Goal: Task Accomplishment & Management: Use online tool/utility

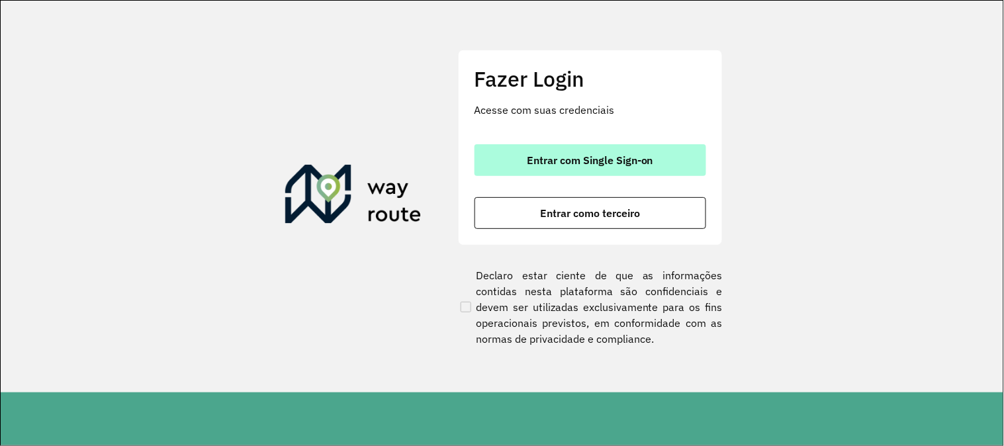
click at [532, 152] on button "Entrar com Single Sign-on" at bounding box center [591, 160] width 232 height 32
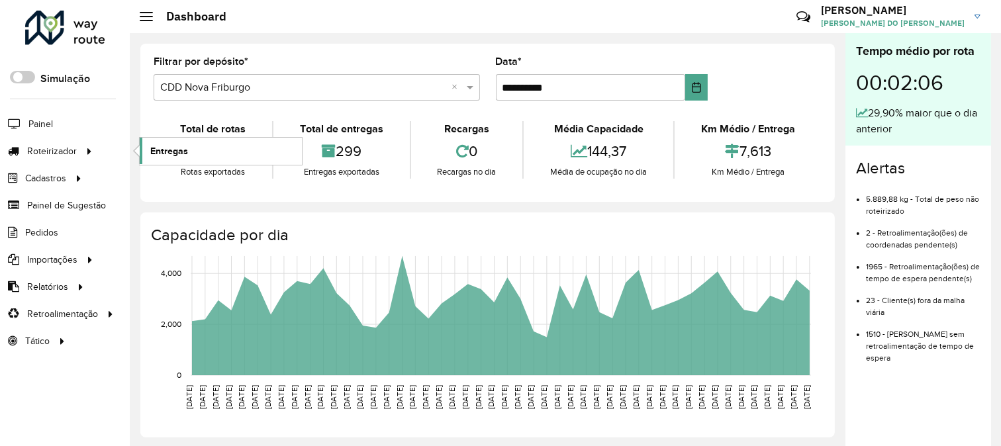
click at [172, 150] on span "Entregas" at bounding box center [169, 151] width 38 height 14
click at [189, 146] on link "Entregas" at bounding box center [221, 151] width 162 height 26
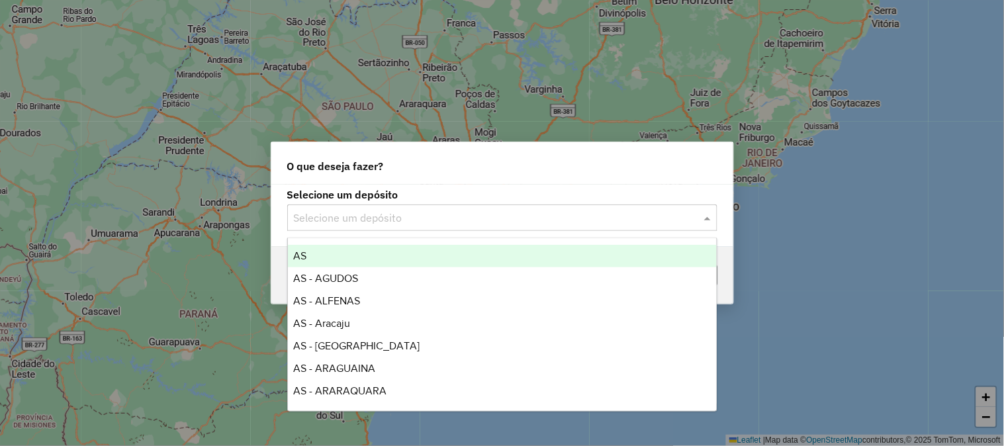
click at [409, 227] on div "Selecione um depósito" at bounding box center [502, 218] width 430 height 26
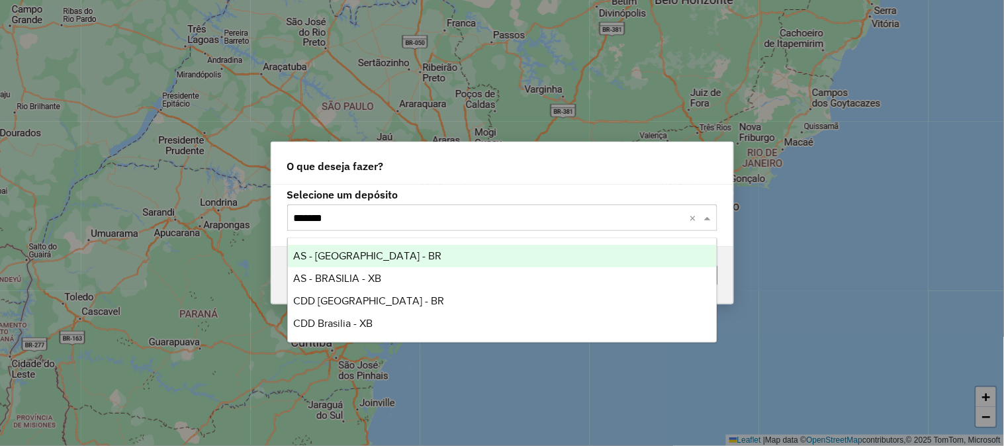
type input "*******"
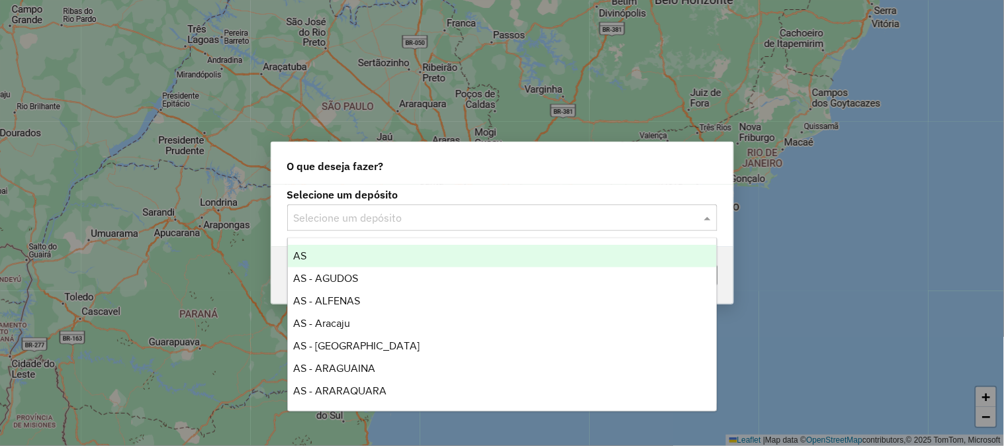
click at [348, 214] on input "text" at bounding box center [489, 218] width 391 height 16
click at [334, 214] on input "text" at bounding box center [489, 218] width 391 height 16
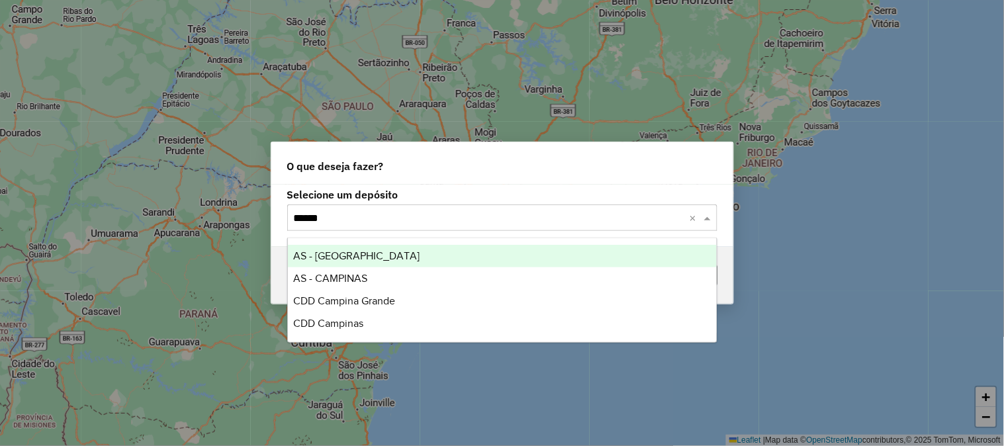
type input "*******"
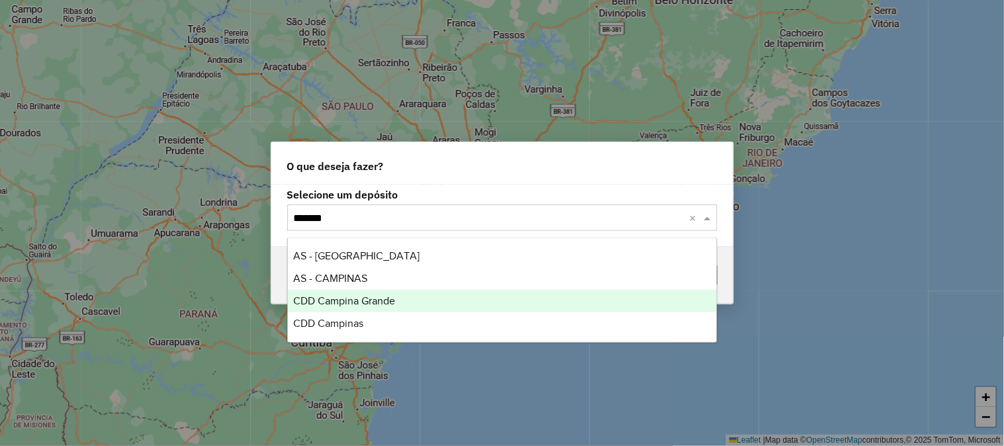
click at [355, 297] on span "CDD Campina Grande" at bounding box center [344, 300] width 102 height 11
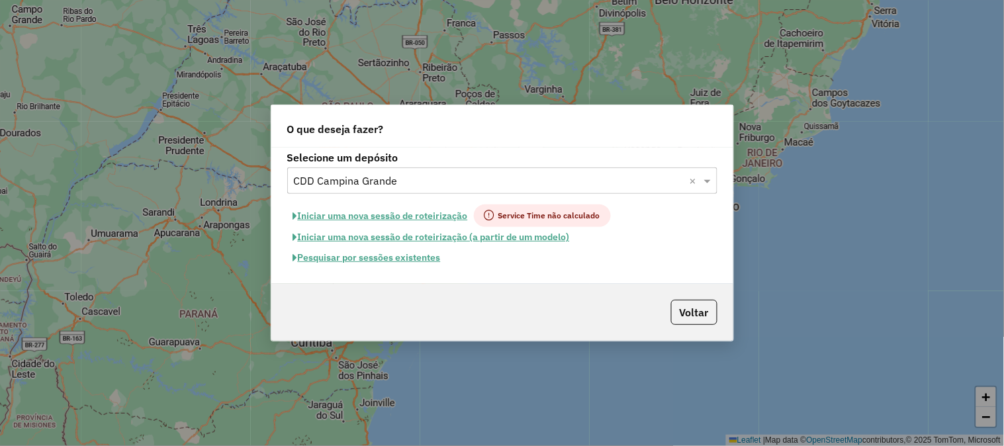
click at [385, 253] on button "Pesquisar por sessões existentes" at bounding box center [367, 258] width 160 height 21
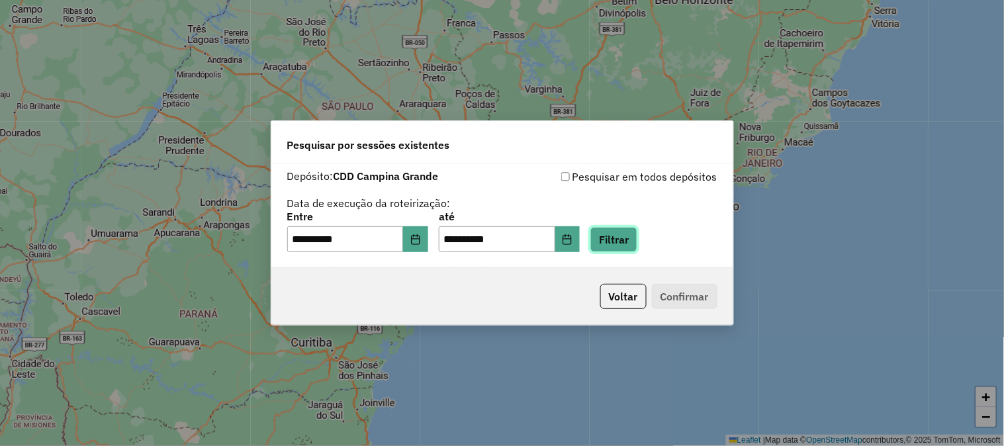
click at [627, 230] on button "Filtrar" at bounding box center [613, 239] width 47 height 25
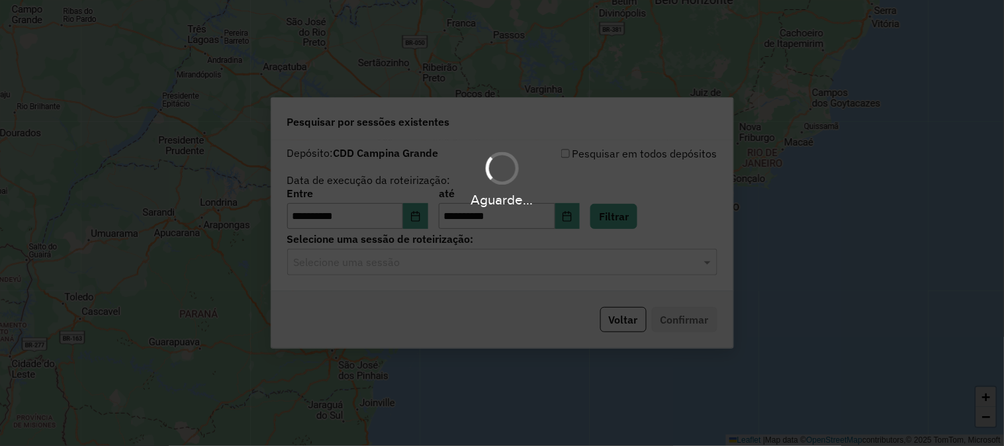
click at [431, 265] on div "Aguarde..." at bounding box center [502, 223] width 1004 height 446
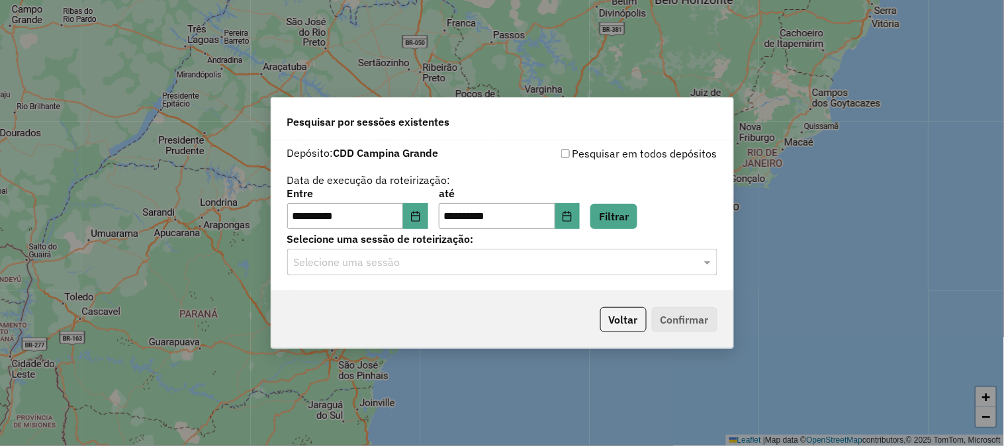
click at [451, 263] on input "text" at bounding box center [489, 263] width 391 height 16
click at [514, 266] on input "text" at bounding box center [489, 263] width 391 height 16
click at [607, 256] on input "text" at bounding box center [489, 263] width 391 height 16
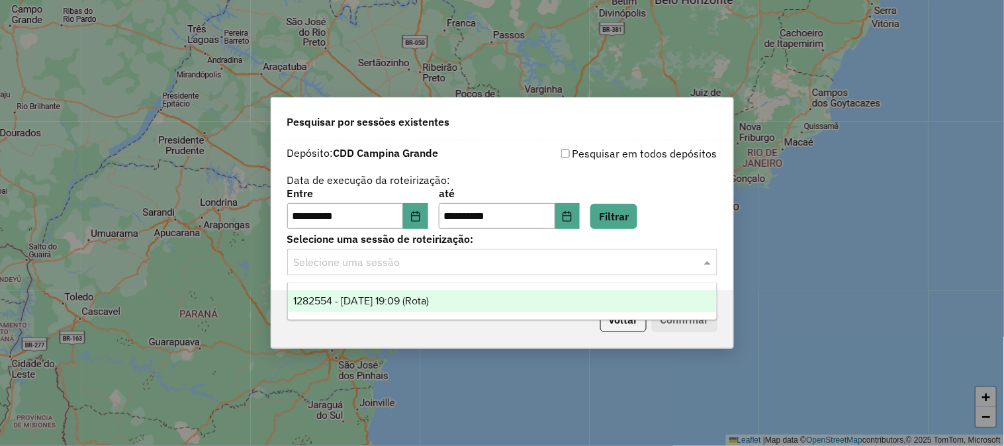
click at [429, 302] on span "1282554 - 25/09/2025 19:09 (Rota)" at bounding box center [361, 300] width 136 height 11
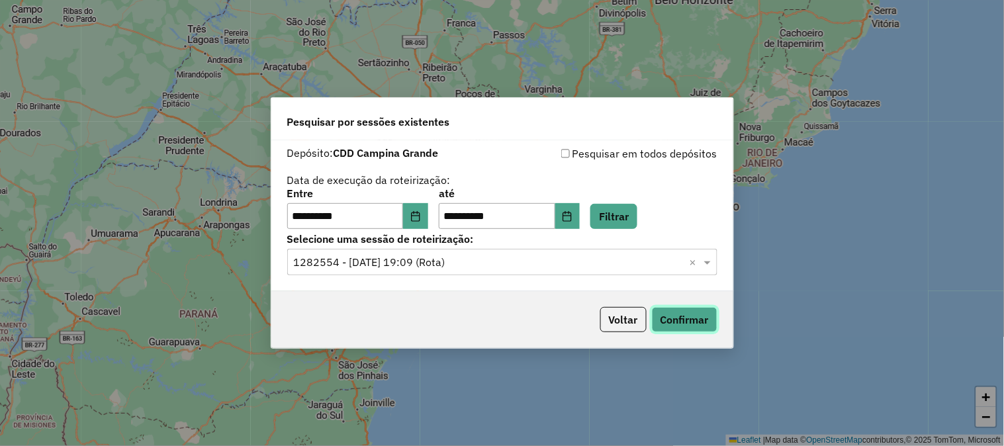
click at [696, 322] on button "Confirmar" at bounding box center [685, 319] width 66 height 25
click at [604, 318] on button "Voltar" at bounding box center [623, 319] width 46 height 25
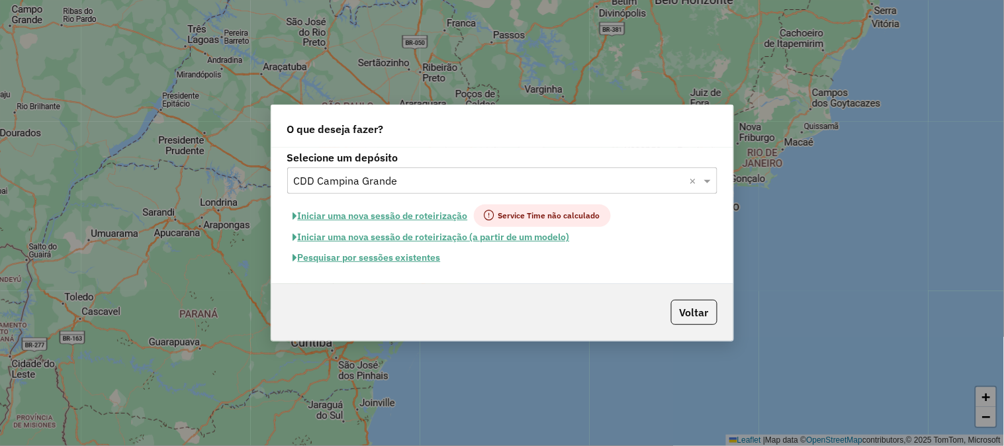
click at [353, 174] on input "text" at bounding box center [489, 181] width 391 height 16
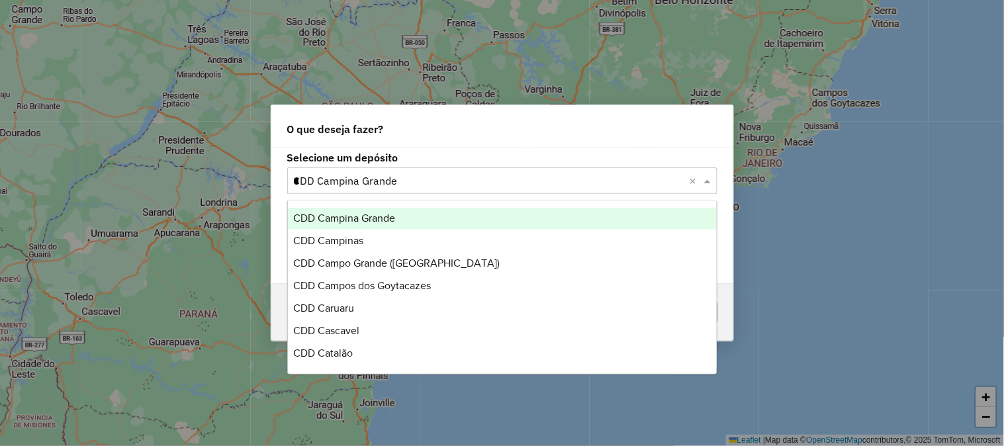
scroll to position [676, 0]
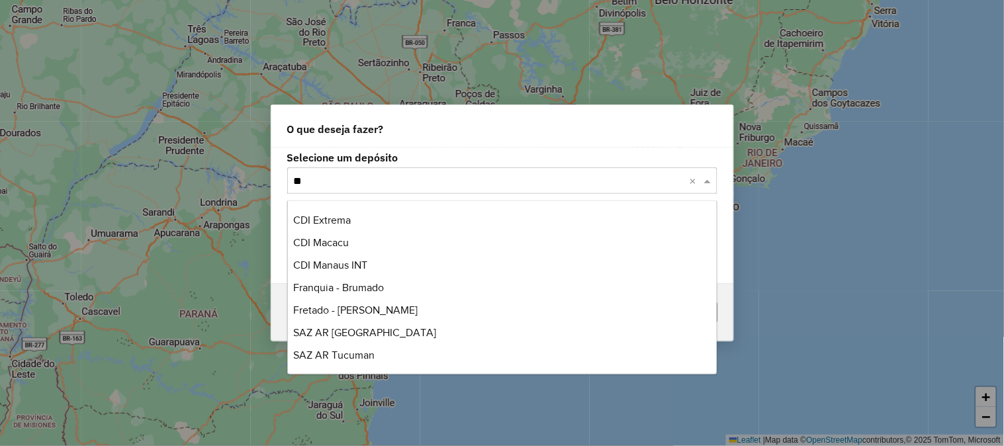
type input "***"
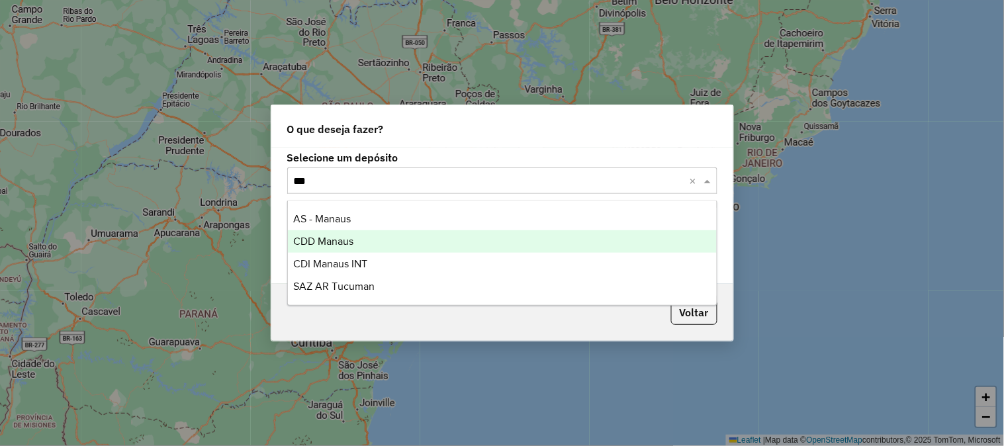
click at [335, 243] on span "CDD Manaus" at bounding box center [323, 241] width 60 height 11
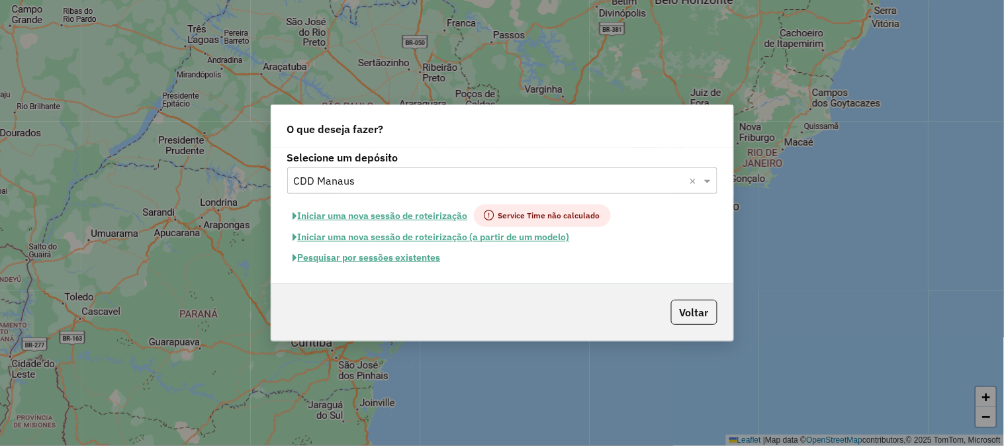
click at [365, 260] on button "Pesquisar por sessões existentes" at bounding box center [367, 258] width 160 height 21
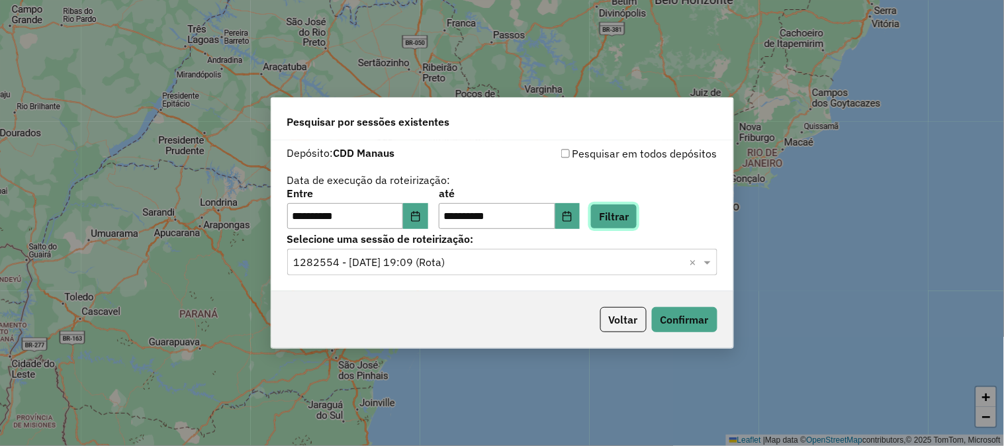
click at [626, 218] on button "Filtrar" at bounding box center [613, 216] width 47 height 25
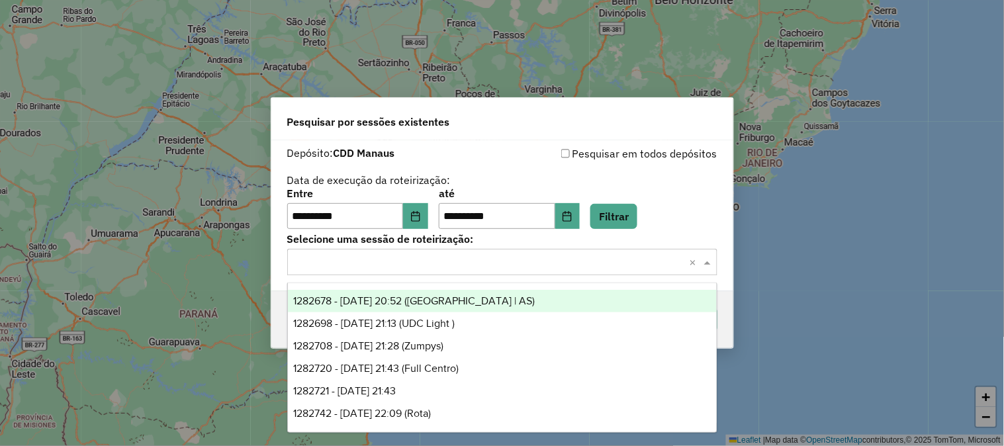
click at [428, 259] on input "text" at bounding box center [489, 263] width 391 height 16
click at [422, 297] on span "1282678 - 25/09/2025 20:52 (Rota | AS)" at bounding box center [414, 300] width 242 height 11
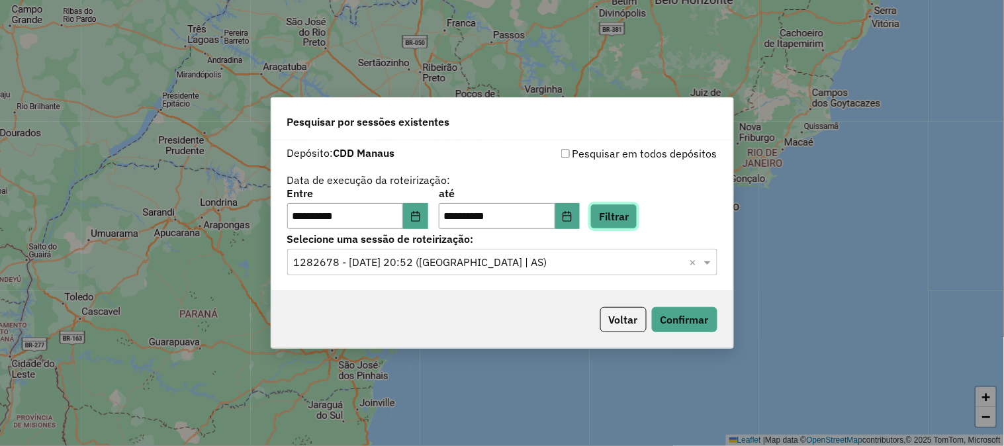
click at [637, 217] on button "Filtrar" at bounding box center [613, 216] width 47 height 25
click at [699, 318] on button "Confirmar" at bounding box center [685, 319] width 66 height 25
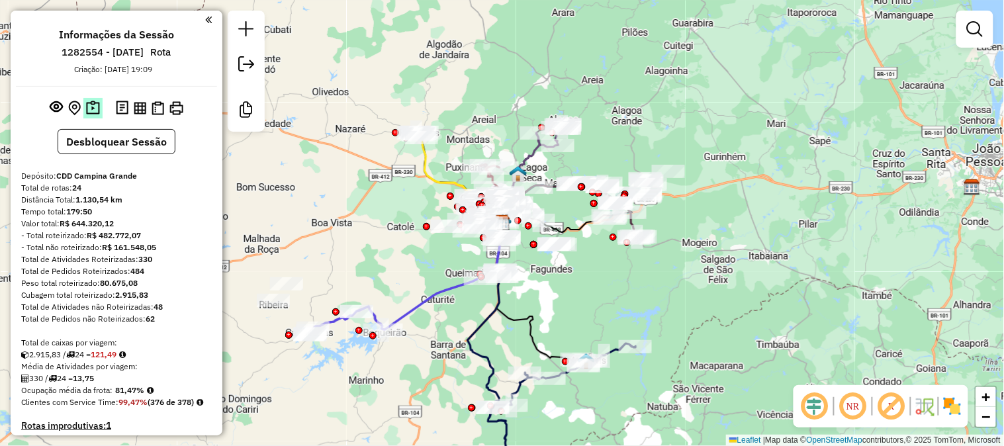
click at [98, 101] on button at bounding box center [92, 108] width 19 height 21
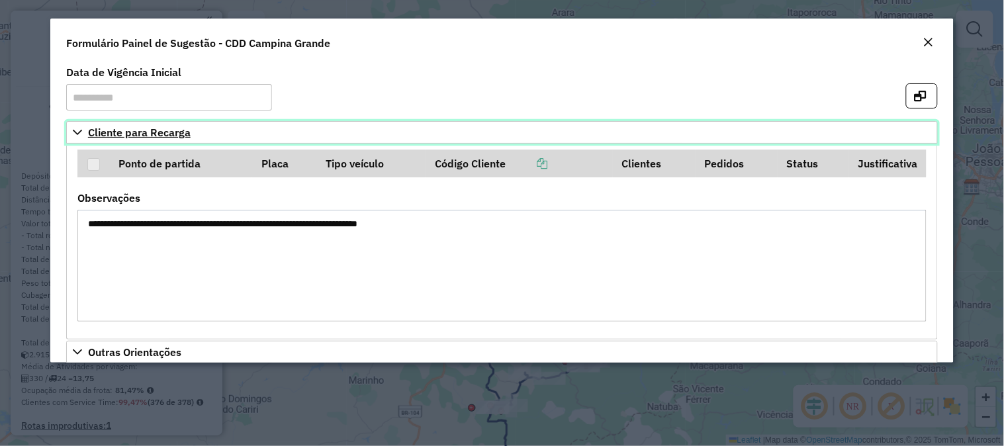
click at [81, 134] on icon at bounding box center [77, 132] width 11 height 11
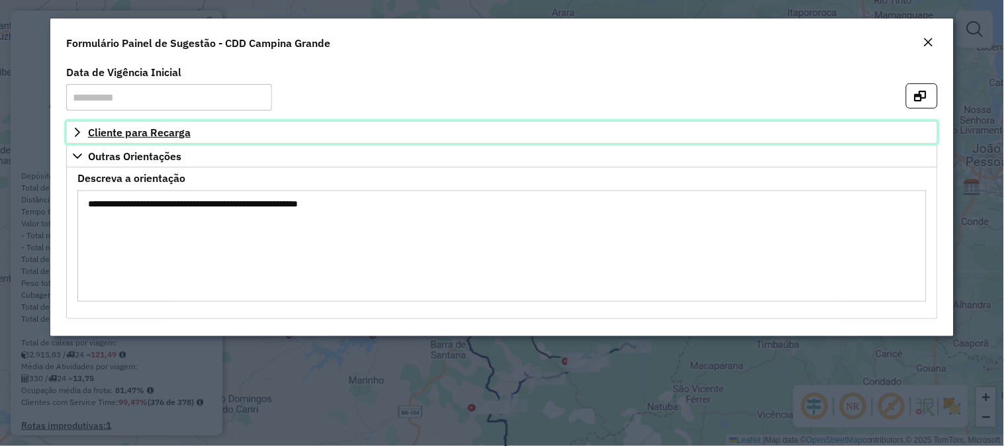
click at [102, 132] on span "Cliente para Recarga" at bounding box center [139, 132] width 103 height 11
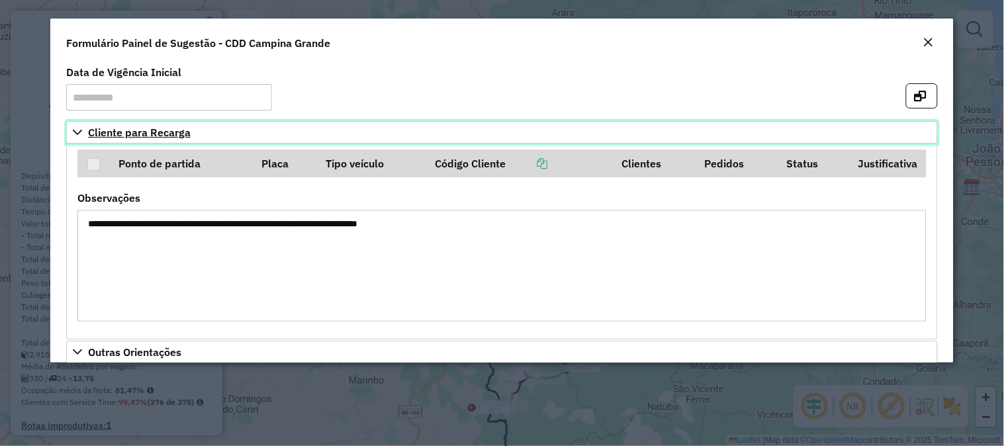
click at [79, 135] on icon at bounding box center [77, 132] width 11 height 11
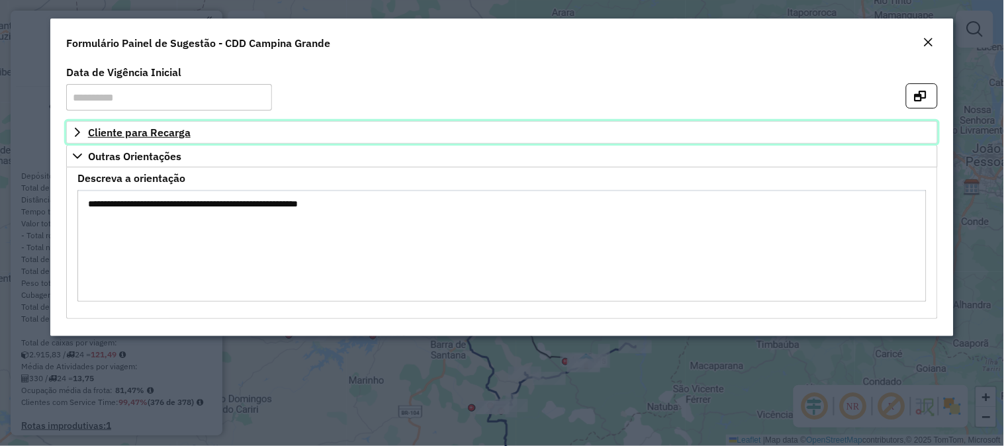
click at [79, 135] on icon at bounding box center [77, 132] width 11 height 11
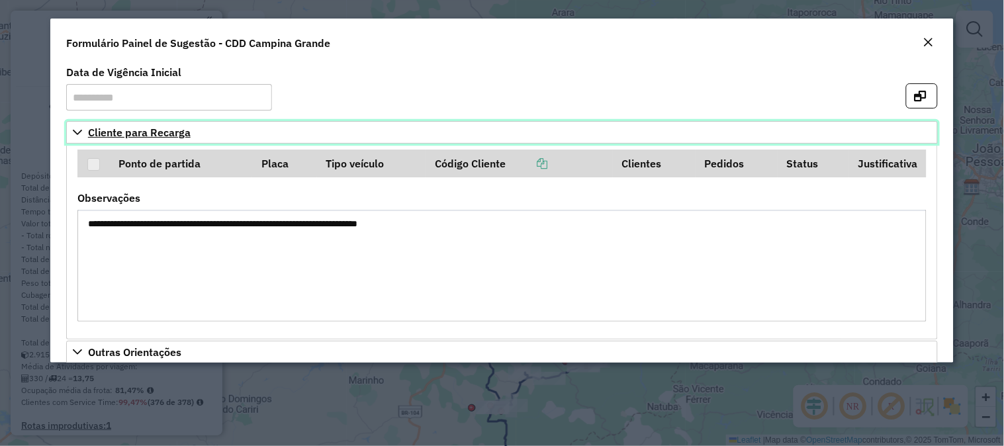
click at [77, 130] on icon at bounding box center [77, 132] width 11 height 11
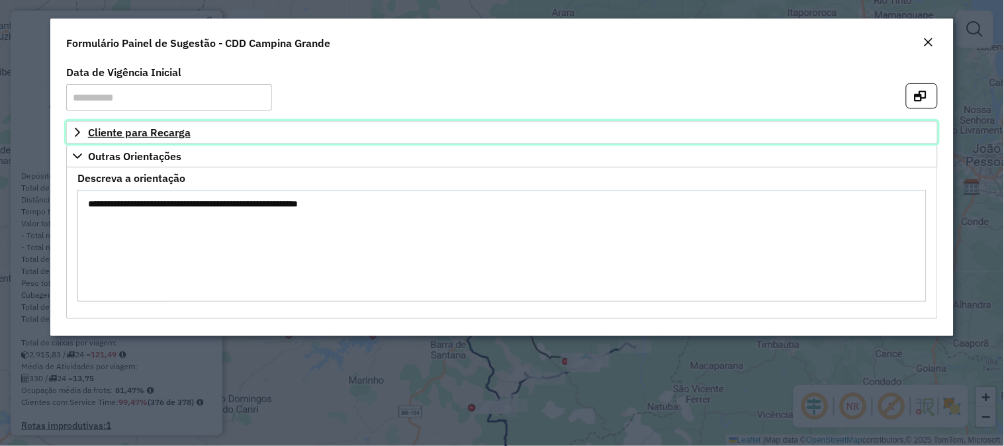
click at [77, 130] on icon at bounding box center [77, 132] width 5 height 9
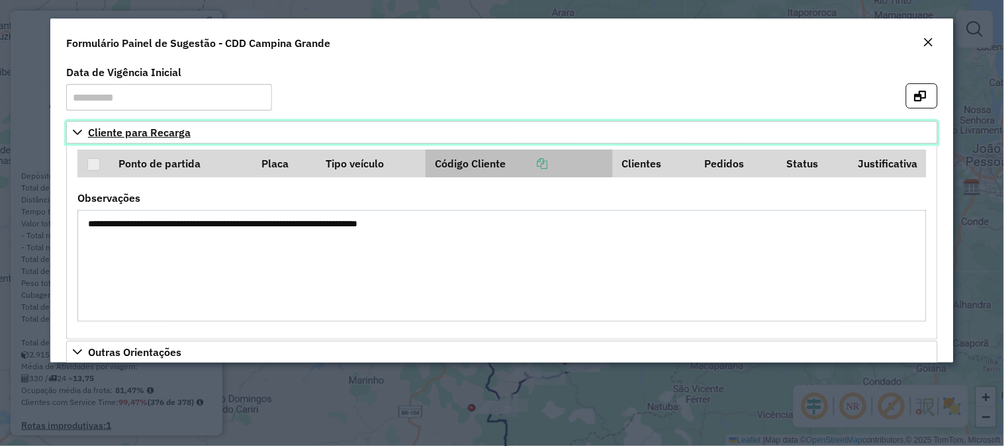
scroll to position [169, 0]
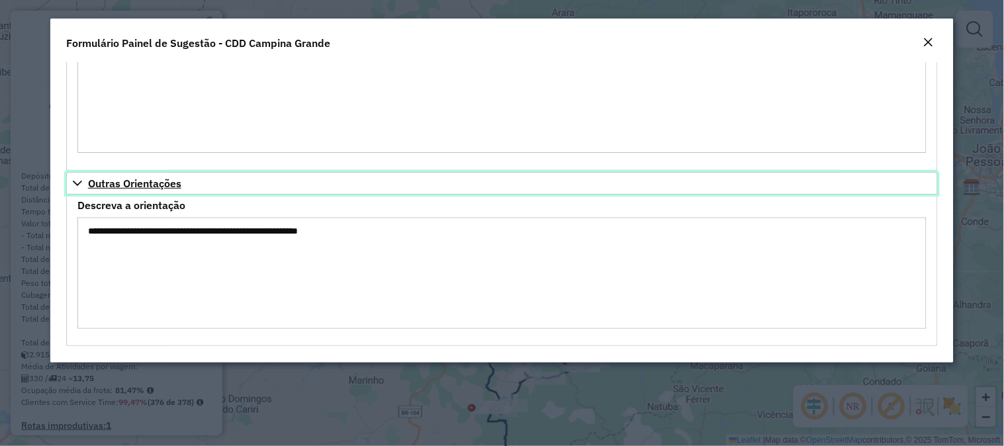
click at [77, 185] on icon at bounding box center [77, 183] width 9 height 5
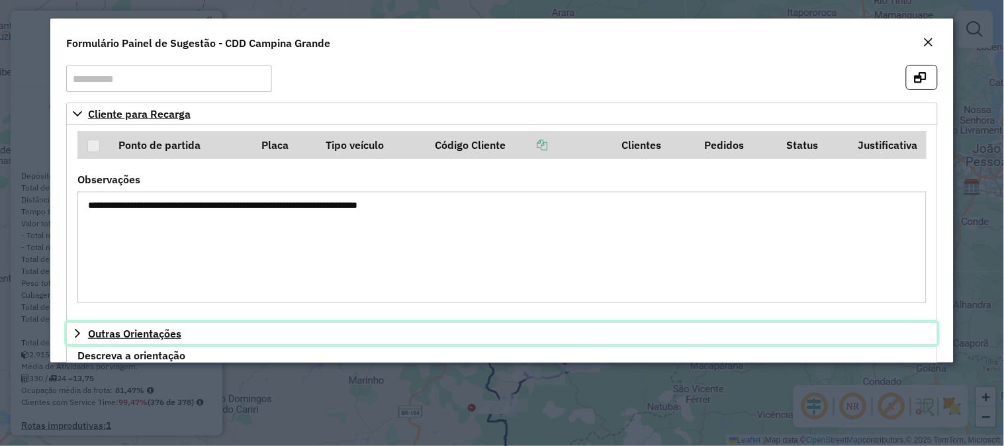
scroll to position [17, 0]
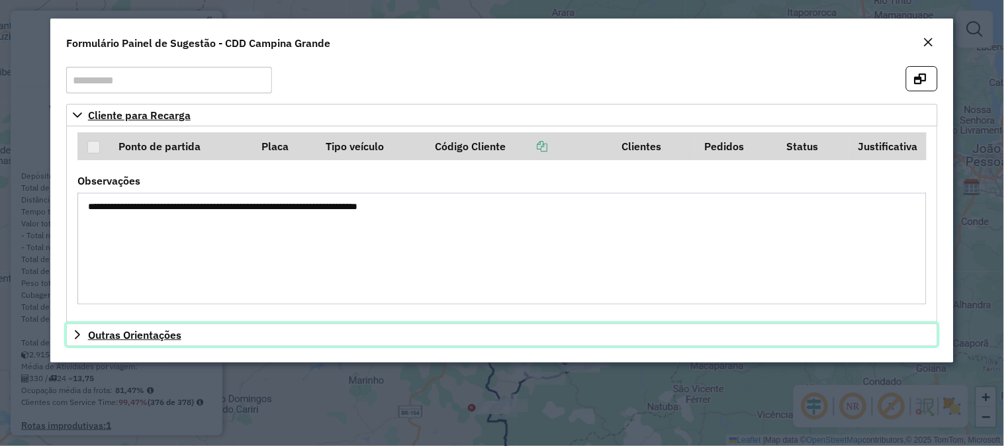
click at [82, 335] on icon at bounding box center [77, 335] width 11 height 11
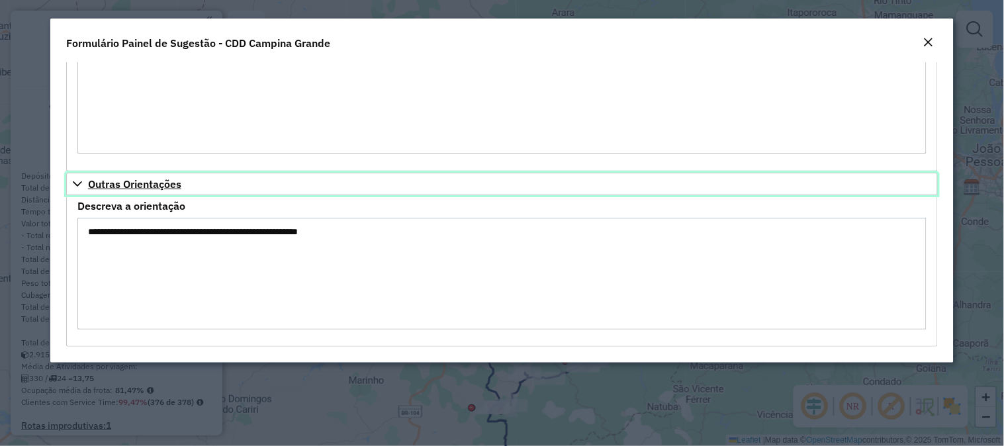
scroll to position [169, 0]
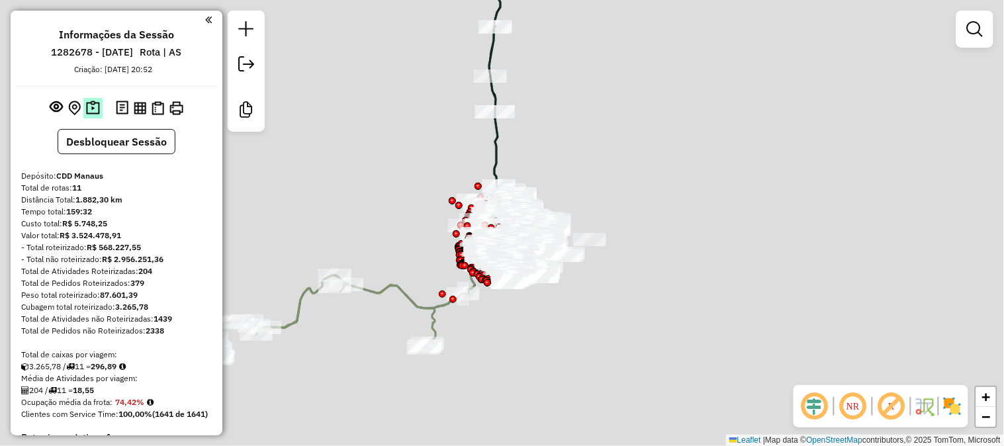
click at [95, 109] on img at bounding box center [93, 108] width 14 height 15
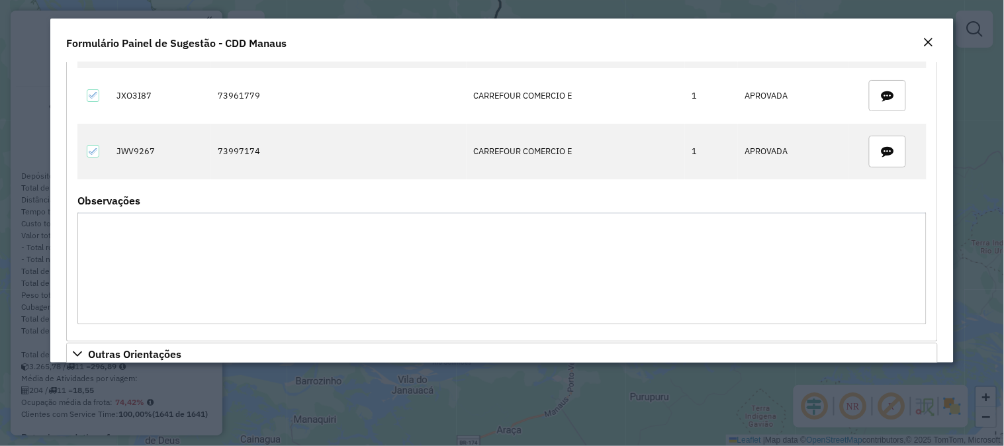
scroll to position [3750, 0]
